Goal: Check status: Check status

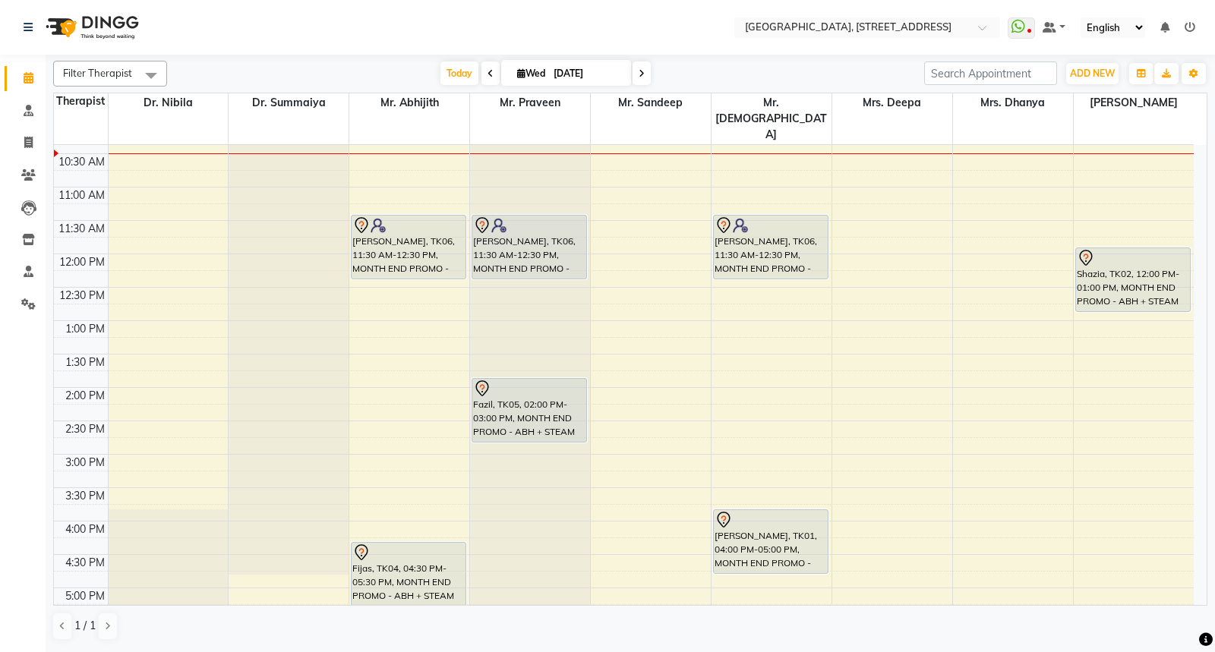
scroll to position [553, 0]
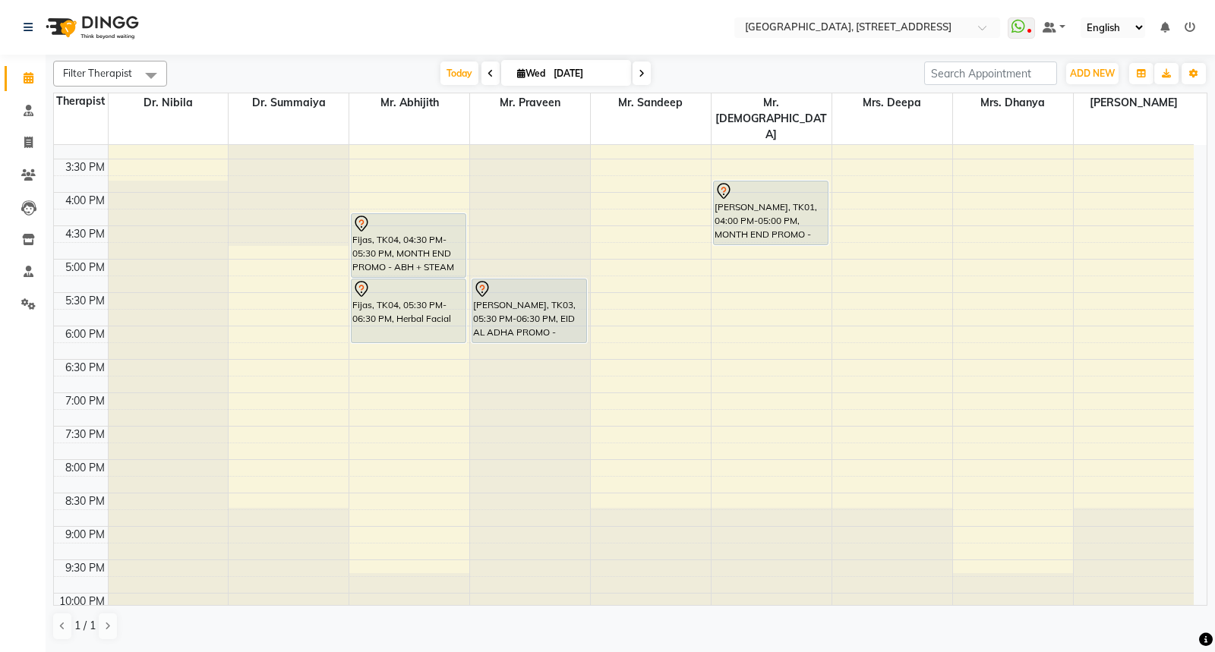
click at [639, 72] on icon at bounding box center [641, 73] width 6 height 9
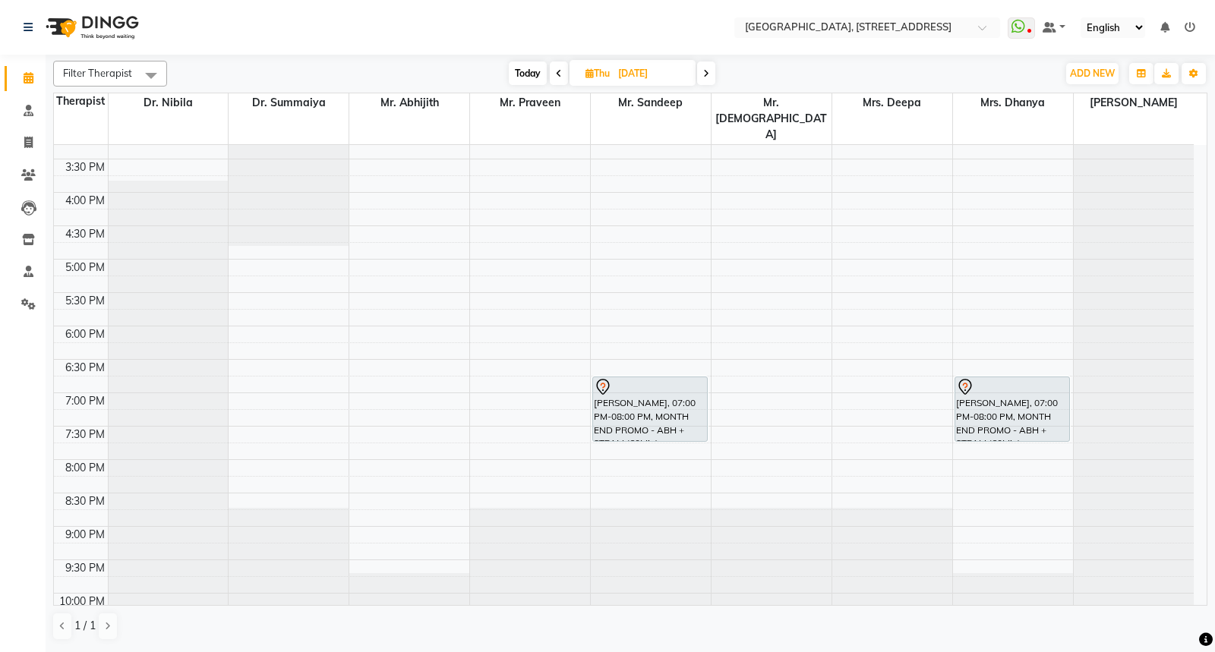
click at [707, 80] on span at bounding box center [706, 73] width 18 height 24
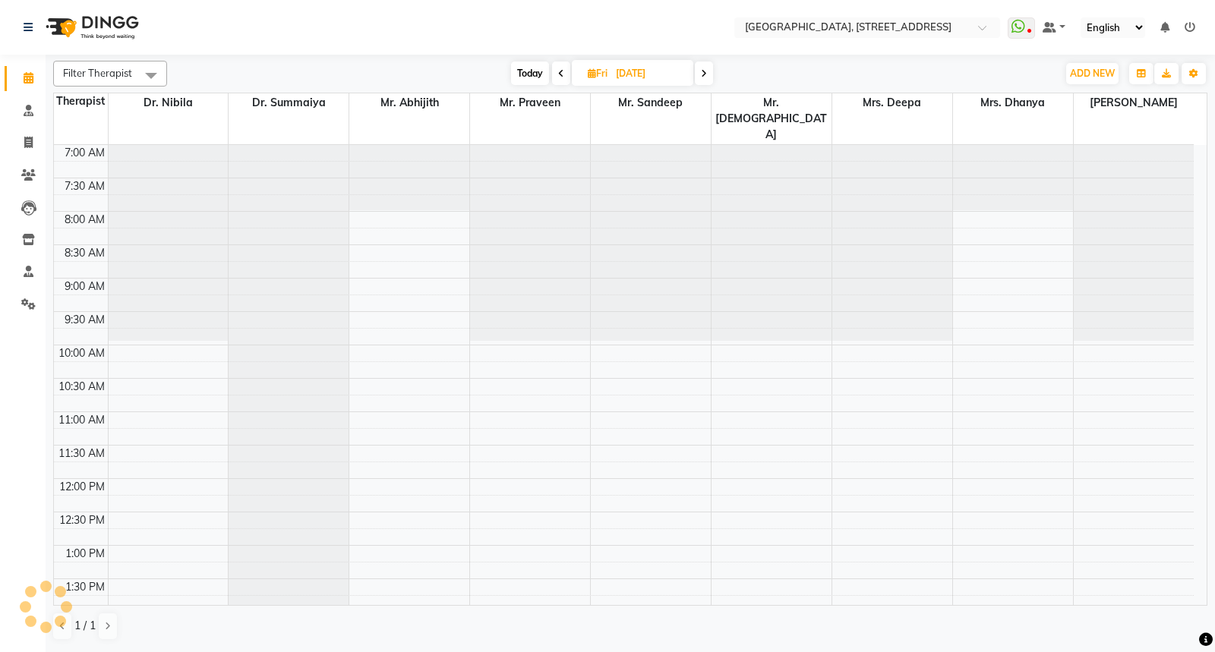
scroll to position [197, 0]
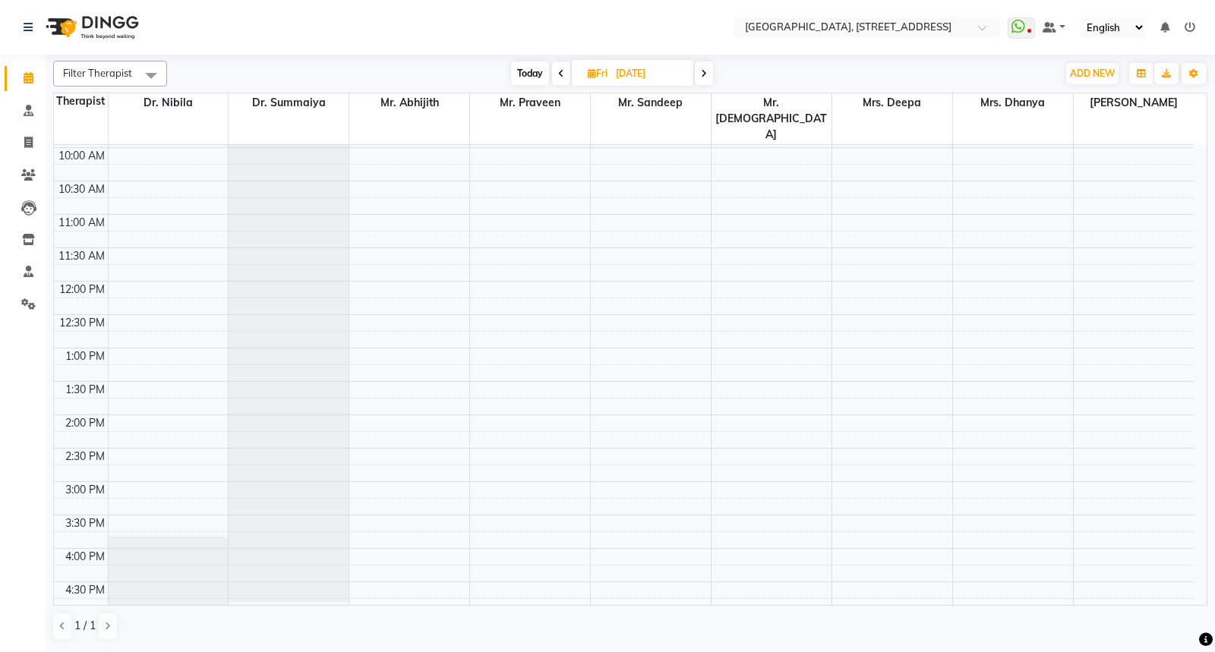
click at [539, 74] on span "Today" at bounding box center [530, 73] width 38 height 24
type input "[DATE]"
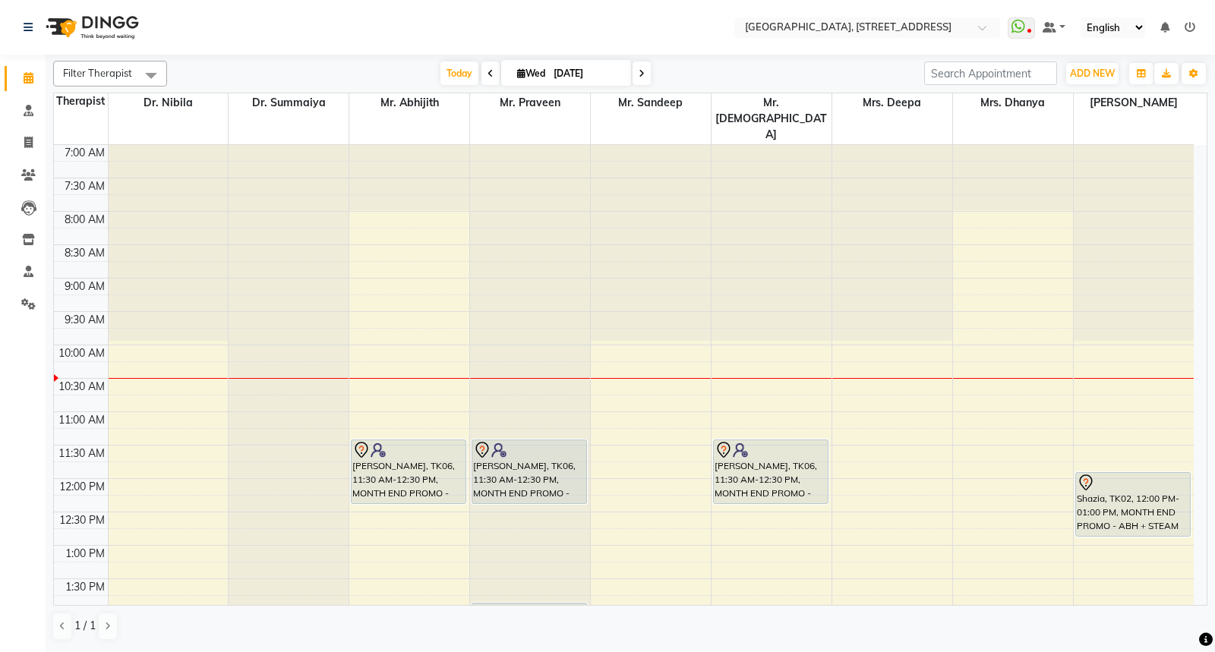
scroll to position [553, 0]
